Goal: Information Seeking & Learning: Learn about a topic

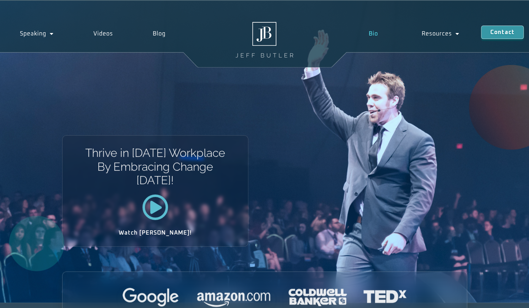
click at [374, 32] on link "Bio" at bounding box center [373, 34] width 53 height 16
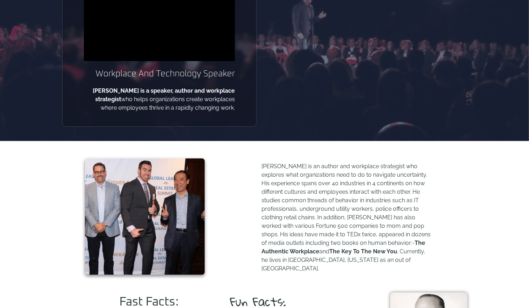
scroll to position [156, 0]
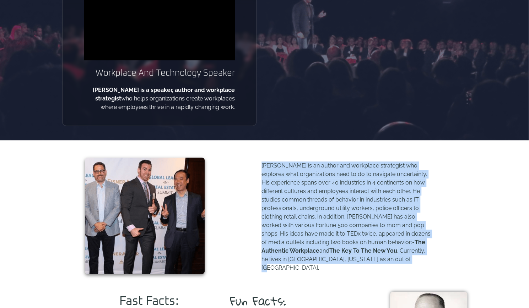
drag, startPoint x: 376, startPoint y: 260, endPoint x: 252, endPoint y: 166, distance: 155.1
click at [252, 166] on div "[PERSON_NAME] is an author and workplace strategist who explores what organizat…" at bounding box center [339, 215] width 255 height 123
copy p "[PERSON_NAME] is an author and workplace strategist who explores what organizat…"
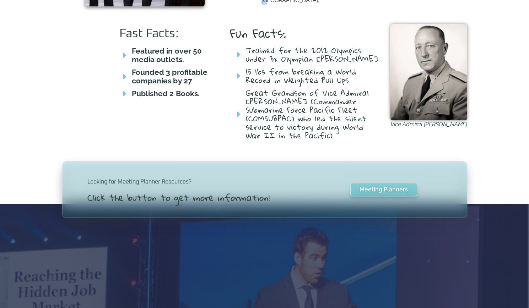
scroll to position [440, 0]
